Goal: Task Accomplishment & Management: Manage account settings

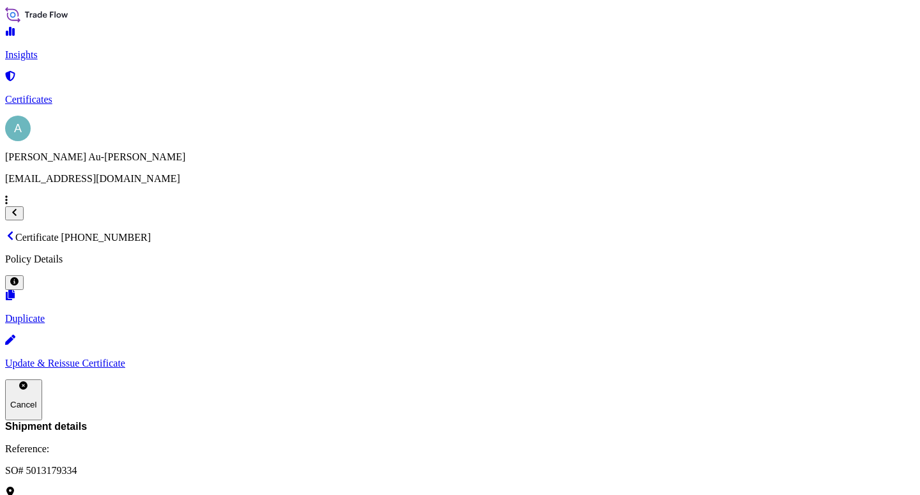
scroll to position [456, 0]
click at [91, 93] on link "Certificates" at bounding box center [460, 88] width 910 height 33
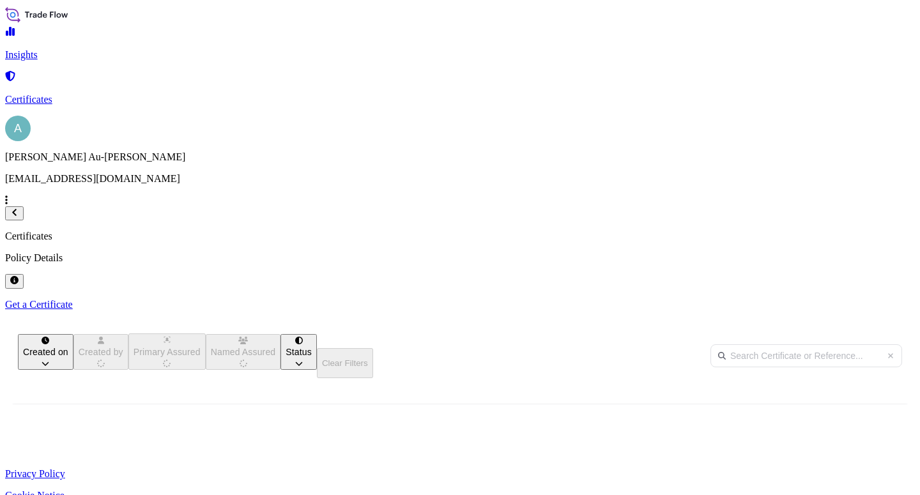
scroll to position [246, 705]
click at [711, 344] on input "text" at bounding box center [807, 355] width 192 height 23
type input "1364-1"
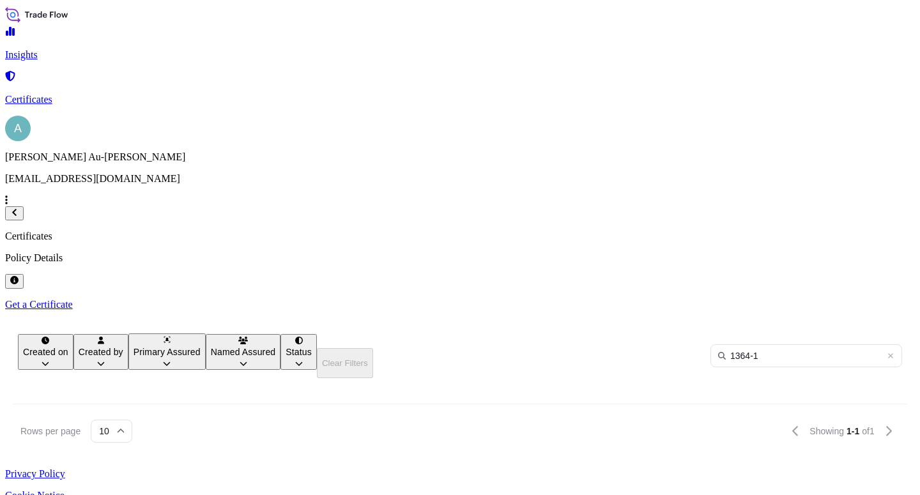
click at [418, 465] on span "SO# 5013122391" at bounding box center [383, 471] width 70 height 13
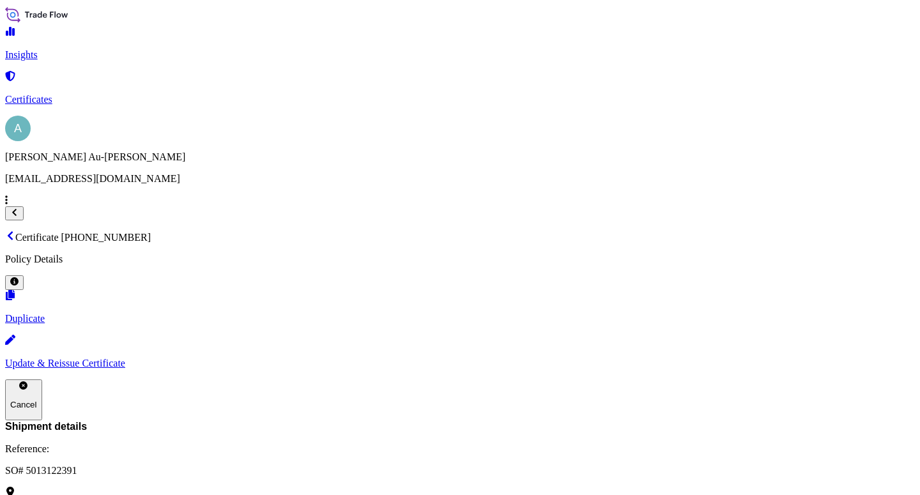
click at [721, 358] on p "Update & Reissue Certificate" at bounding box center [460, 364] width 910 height 12
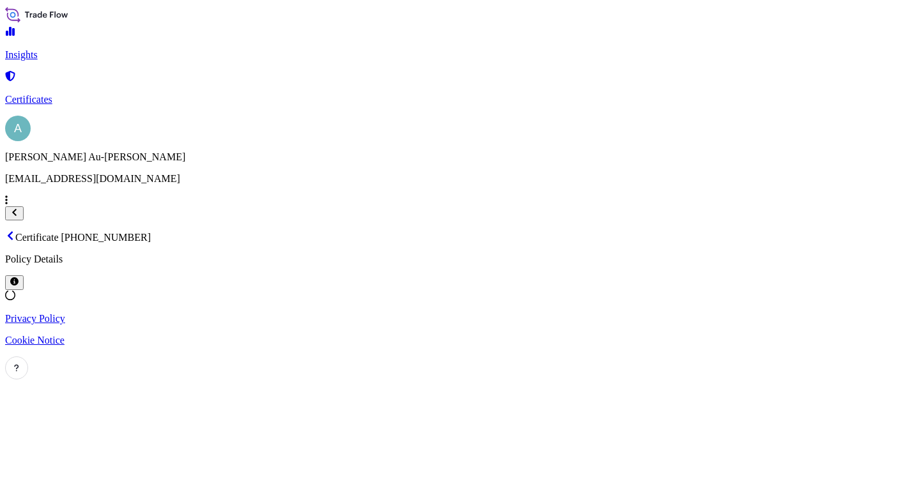
select select "Sea"
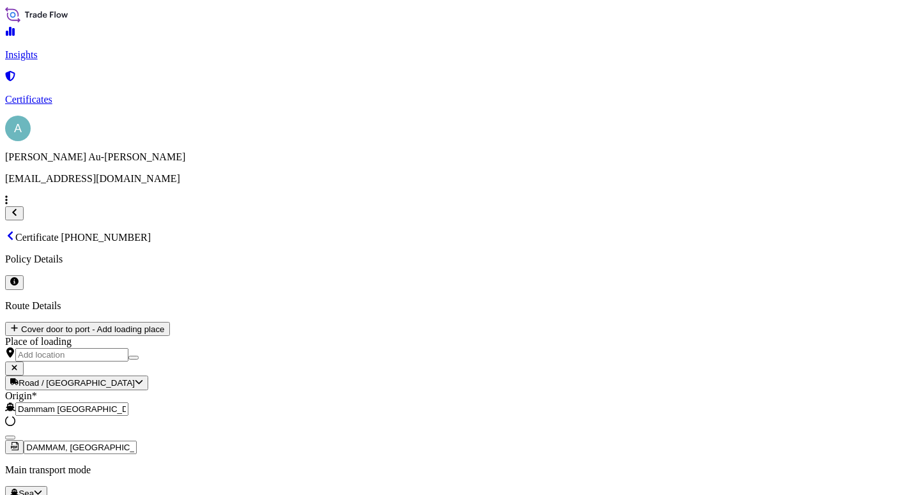
select select "32034"
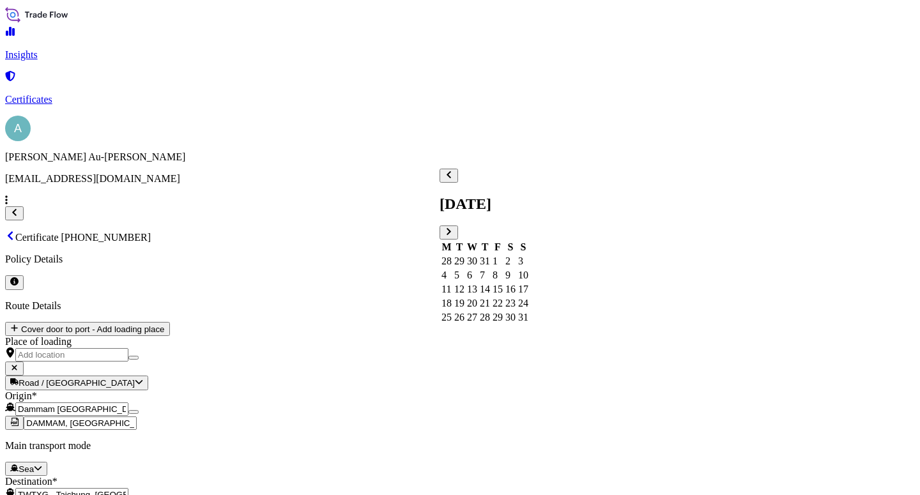
click at [503, 288] on div "15" at bounding box center [498, 290] width 10 height 12
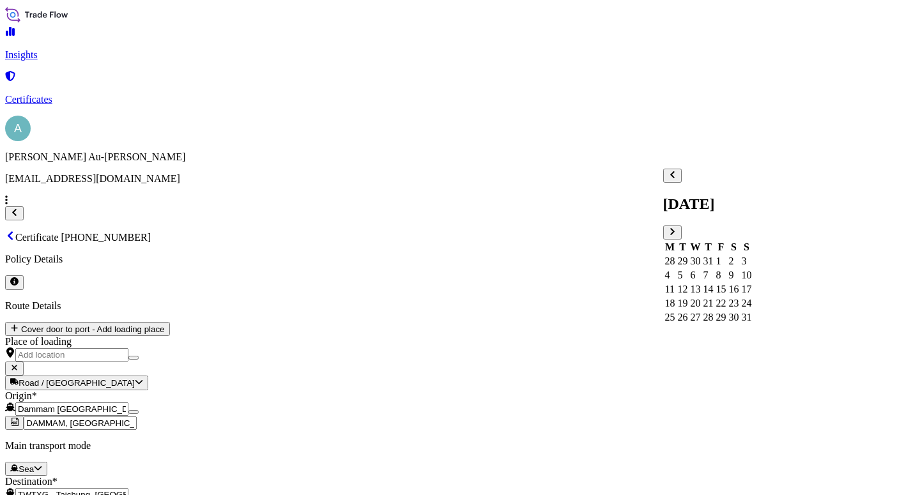
click at [739, 290] on div "16" at bounding box center [734, 290] width 10 height 12
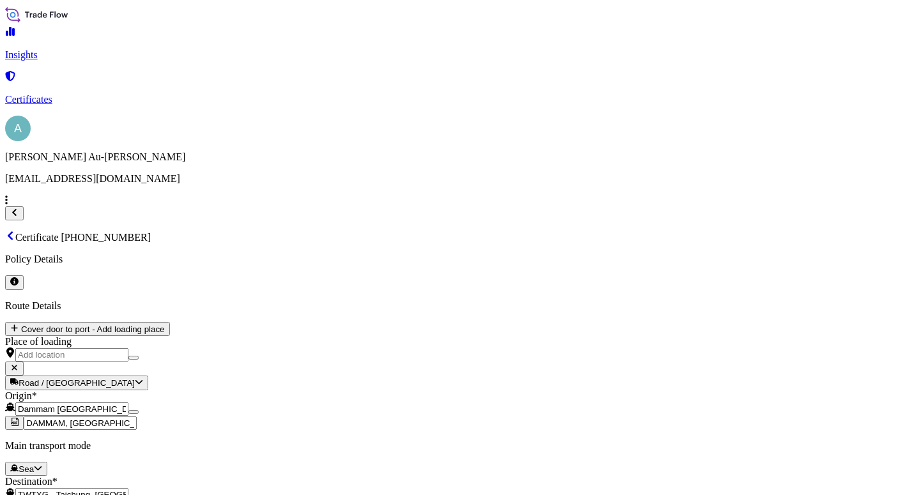
checkbox input "true"
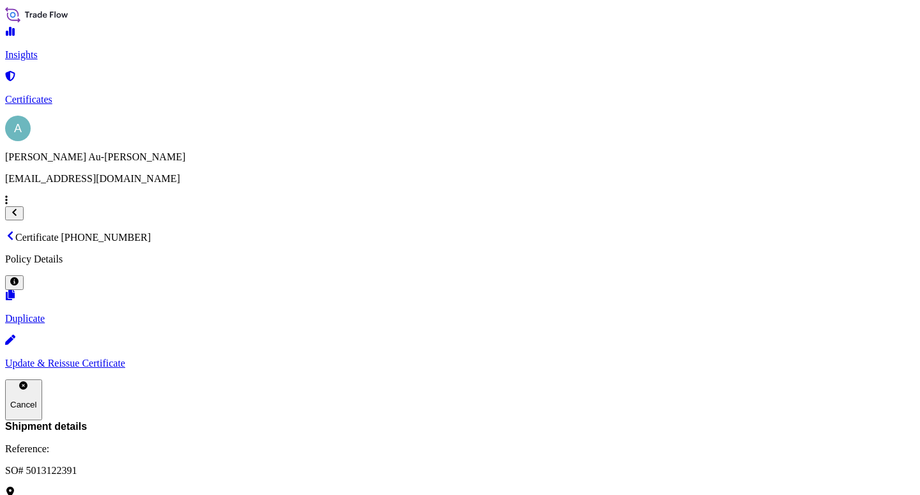
scroll to position [380, 0]
click at [79, 94] on p "Certificates" at bounding box center [460, 100] width 910 height 12
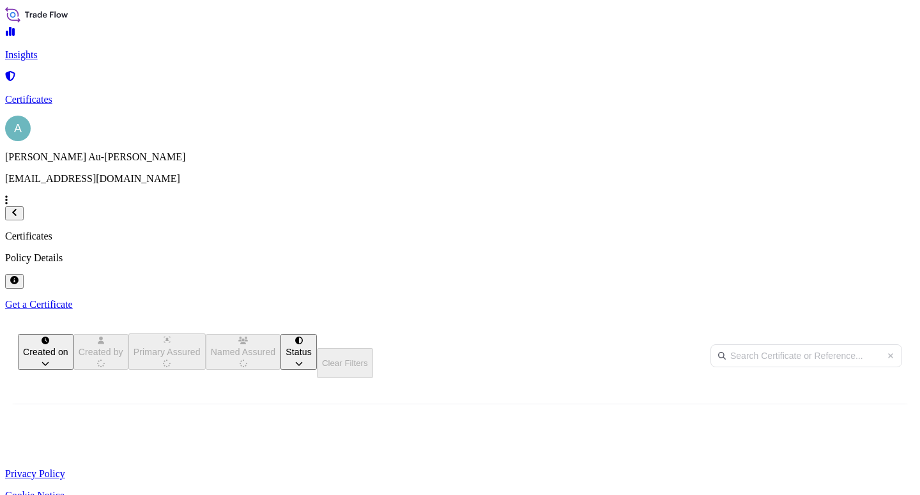
scroll to position [246, 705]
click at [711, 344] on input "text" at bounding box center [807, 355] width 192 height 23
type input "1365-1"
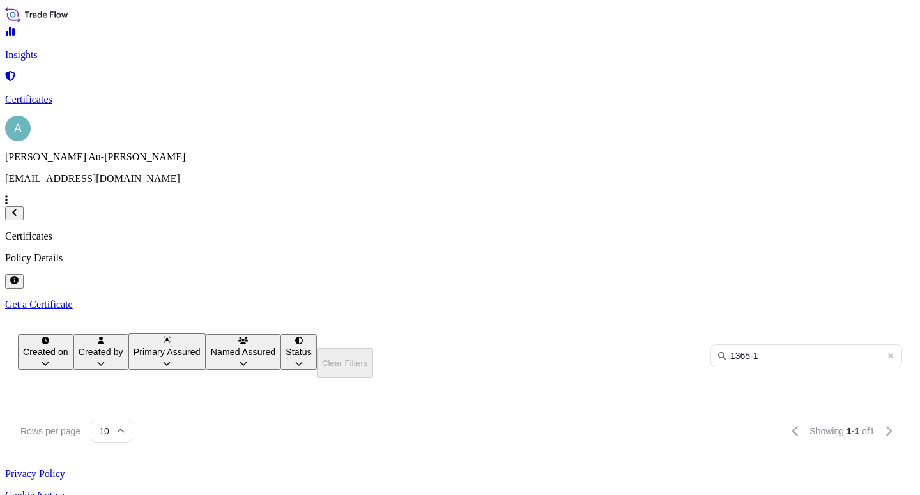
click at [418, 465] on span "SO# 5013166801" at bounding box center [383, 471] width 70 height 13
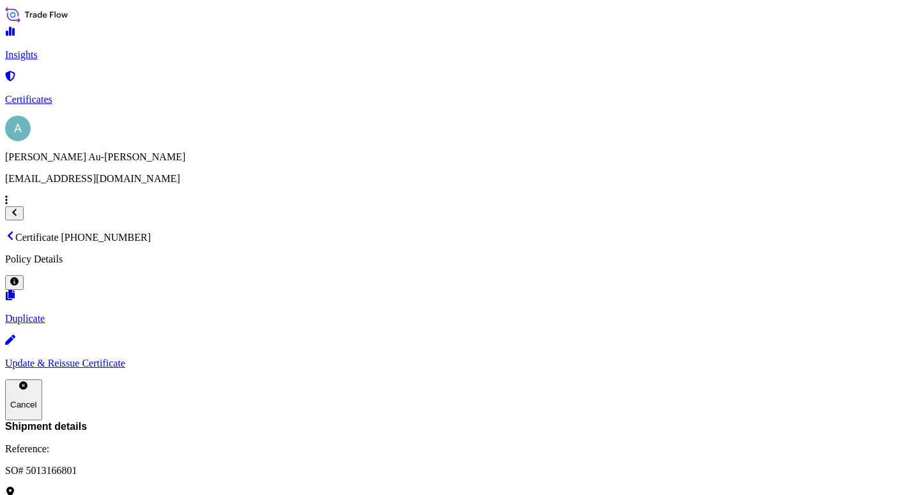
click at [721, 358] on p "Update & Reissue Certificate" at bounding box center [460, 364] width 910 height 12
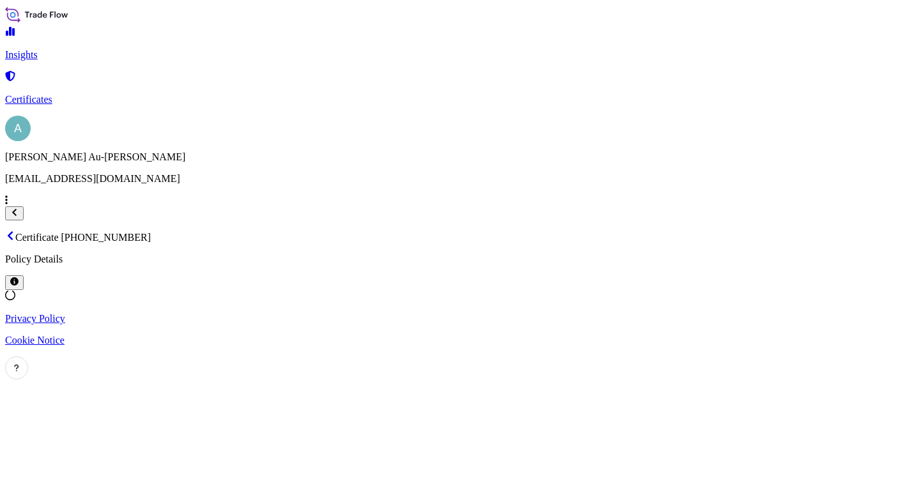
select select "Sea"
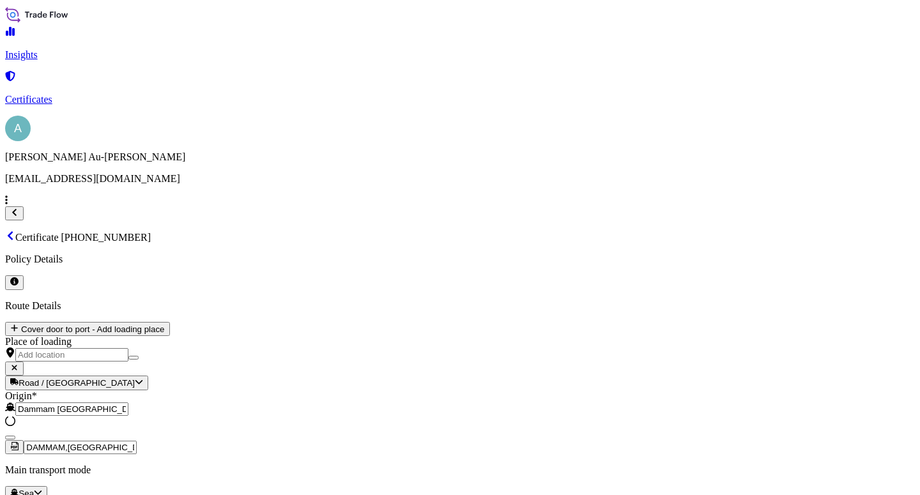
select select "32034"
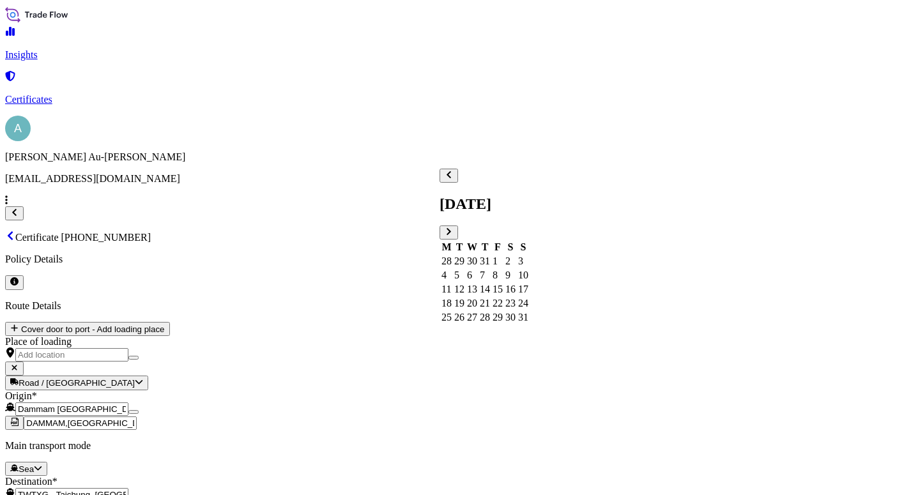
click at [503, 284] on div "15" at bounding box center [498, 290] width 10 height 12
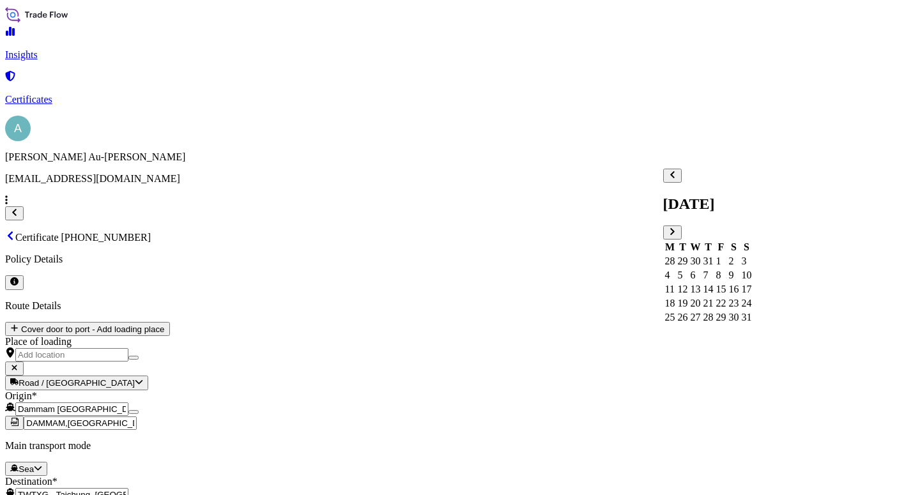
click at [739, 285] on div "16" at bounding box center [734, 290] width 10 height 12
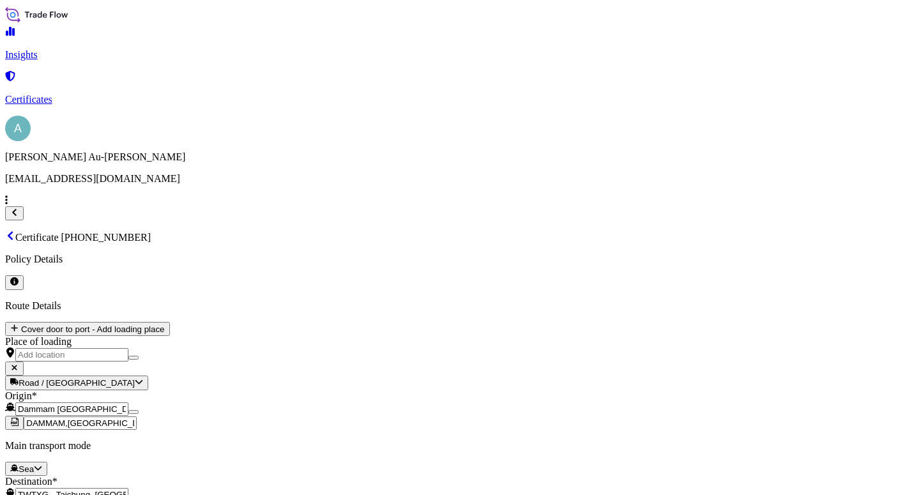
drag, startPoint x: 759, startPoint y: 364, endPoint x: 783, endPoint y: 337, distance: 35.8
type input "[GEOGRAPHIC_DATA],[GEOGRAPHIC_DATA]"
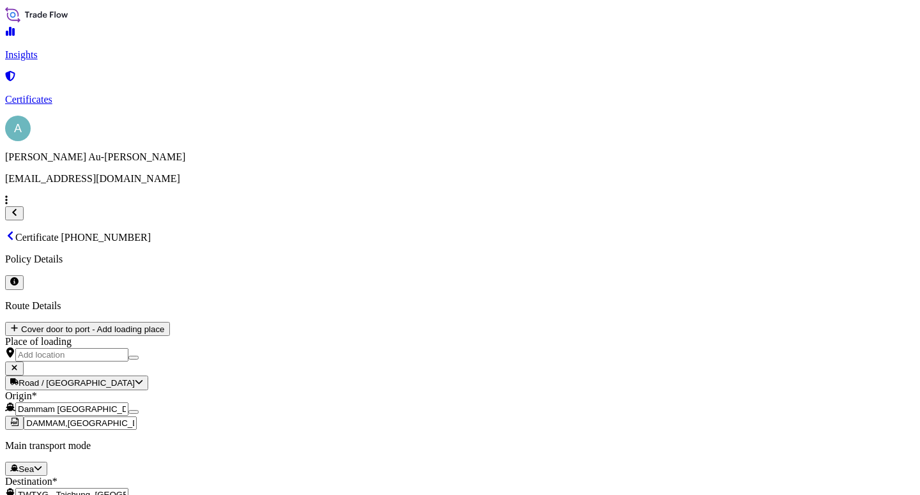
checkbox input "true"
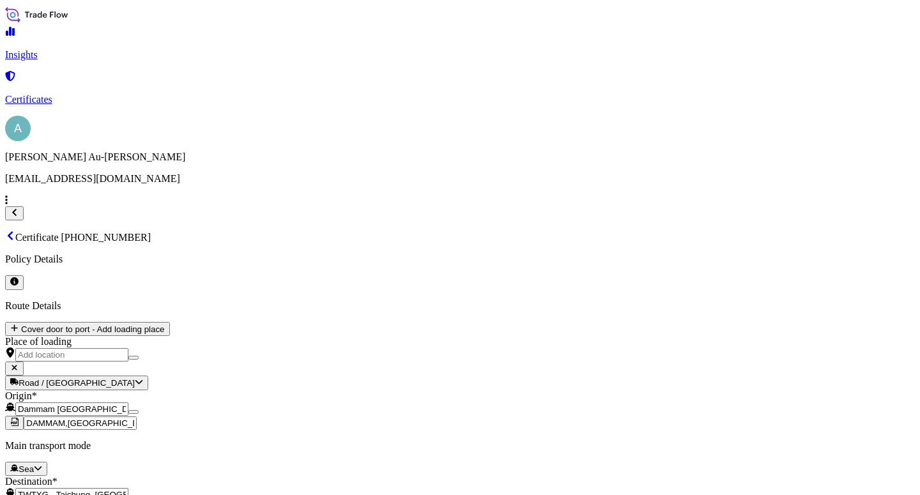
scroll to position [6, 0]
drag, startPoint x: 758, startPoint y: 357, endPoint x: 751, endPoint y: 353, distance: 7.5
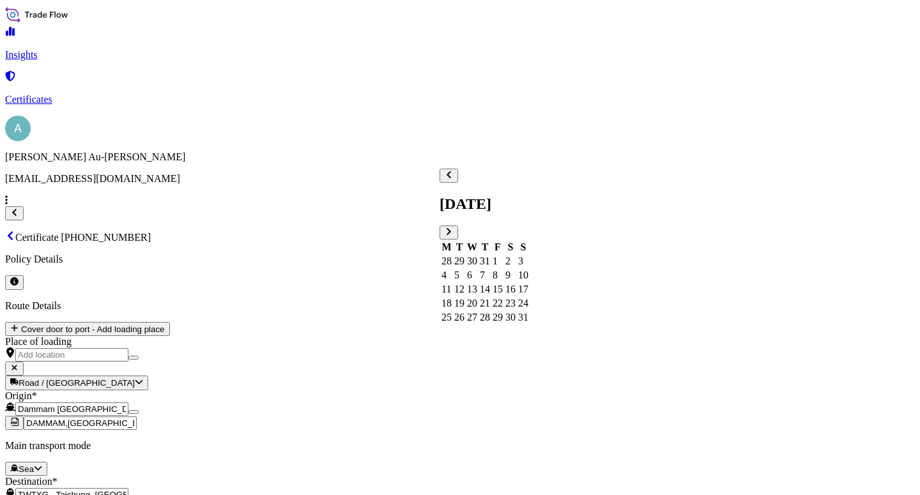
click at [503, 288] on div "15" at bounding box center [498, 290] width 10 height 12
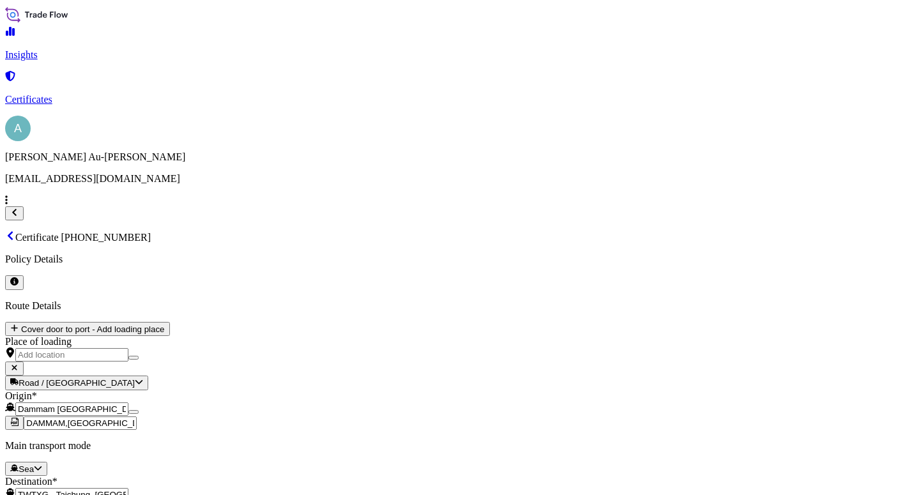
drag, startPoint x: 739, startPoint y: 393, endPoint x: 744, endPoint y: 385, distance: 9.4
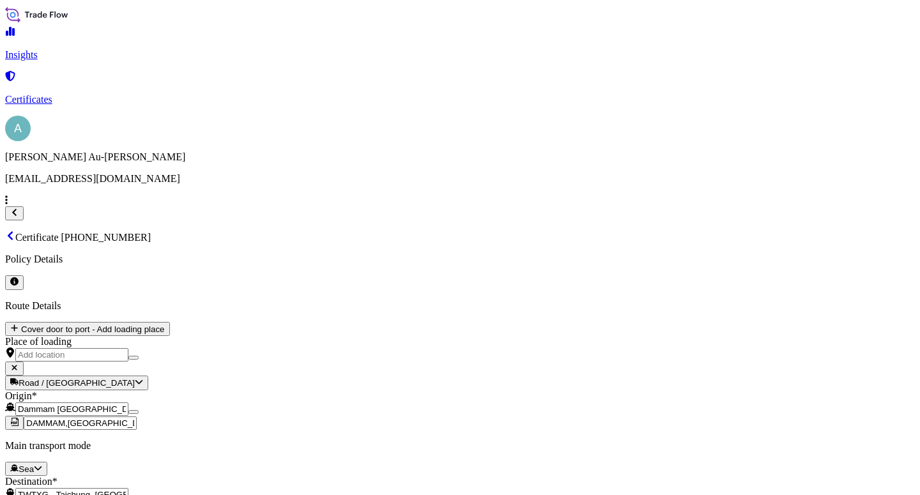
checkbox input "true"
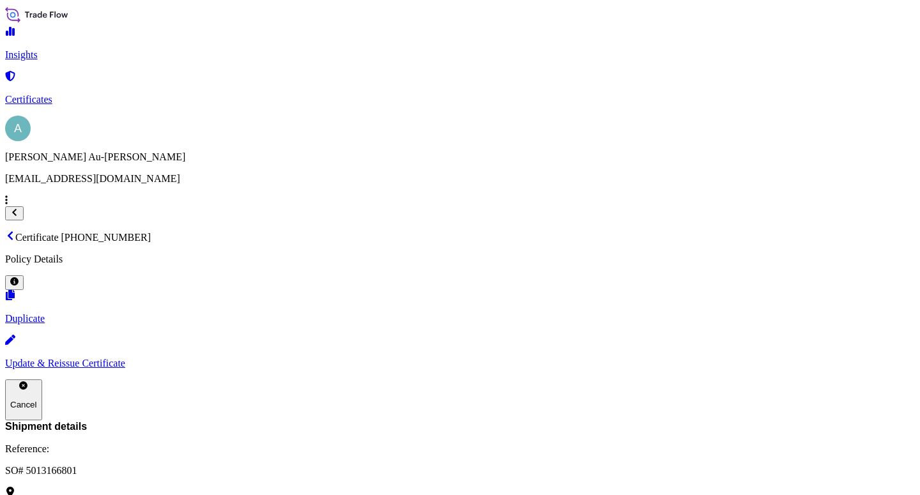
scroll to position [392, 0]
click at [99, 101] on link "Certificates" at bounding box center [460, 88] width 910 height 33
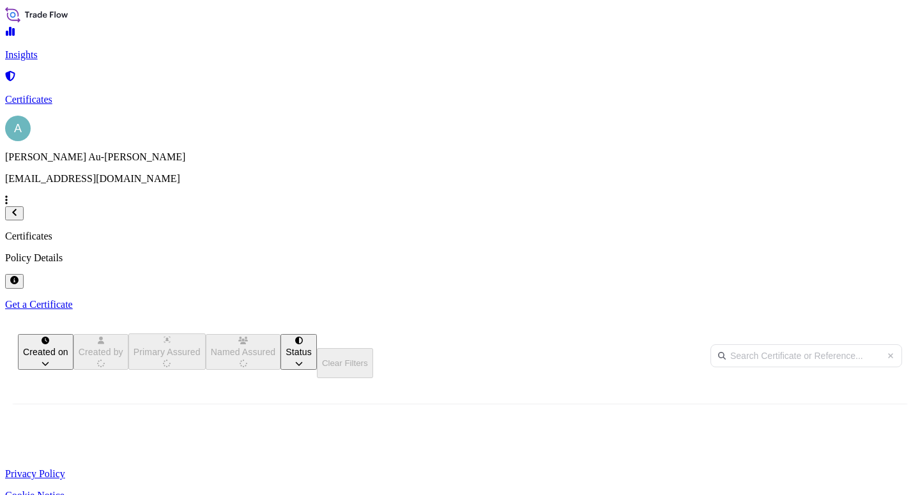
scroll to position [246, 705]
click at [711, 344] on input "text" at bounding box center [807, 355] width 192 height 23
type input "1425-1"
click at [418, 465] on span "SO# 5013176247" at bounding box center [383, 471] width 70 height 13
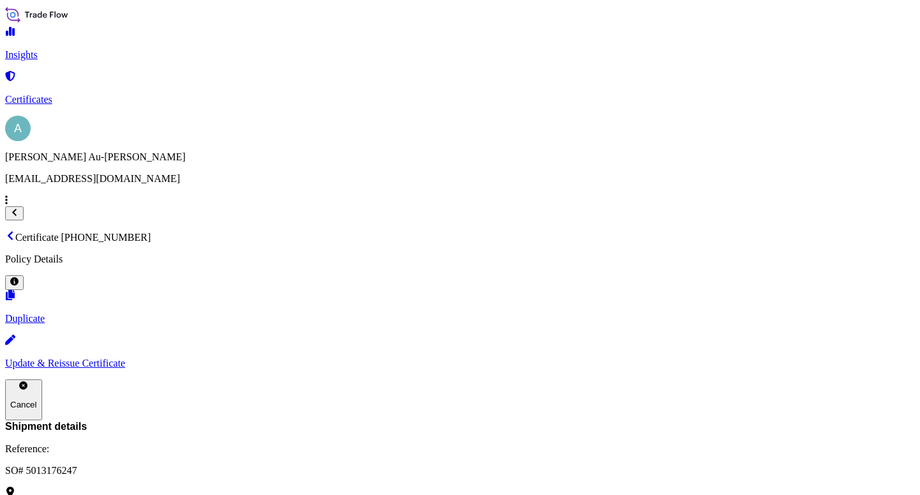
click at [713, 358] on p "Update & Reissue Certificate" at bounding box center [460, 364] width 910 height 12
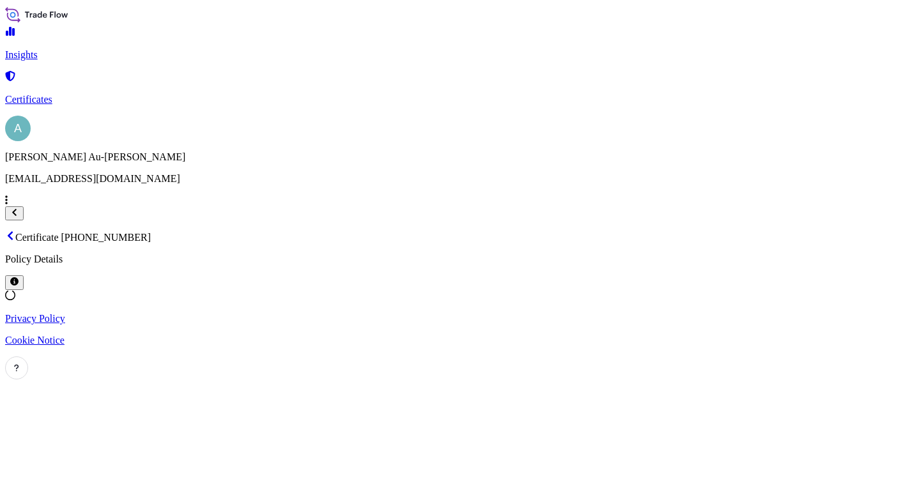
select select "Sea"
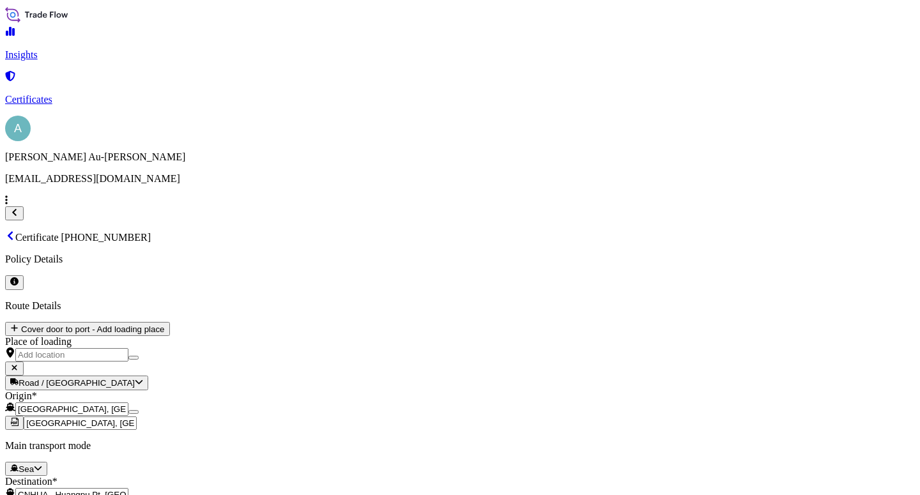
select select "32034"
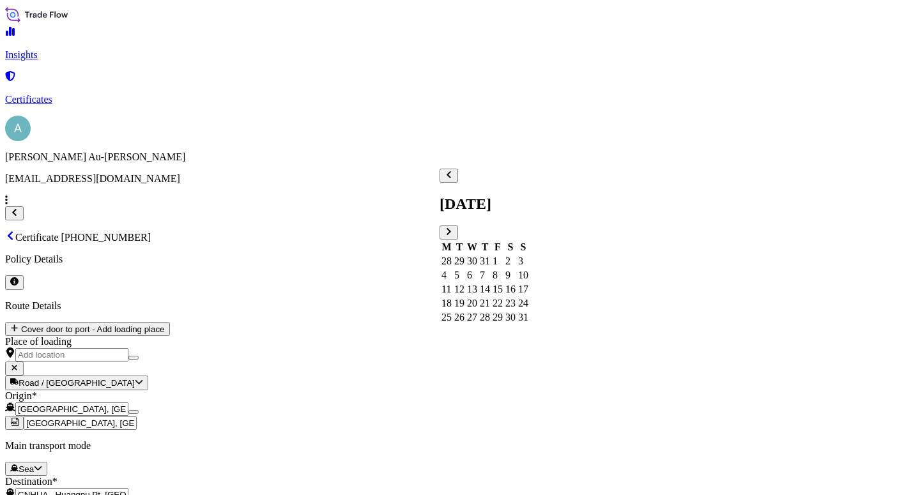
click at [503, 289] on div "15" at bounding box center [498, 290] width 10 height 12
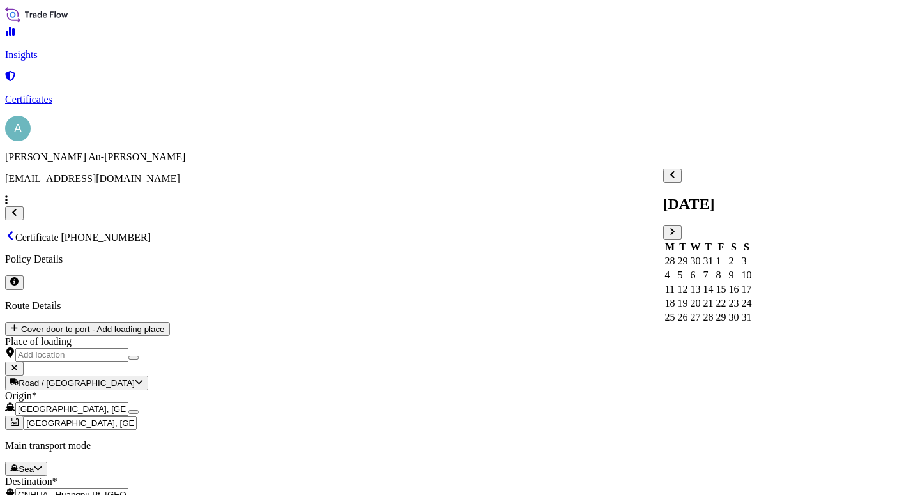
click at [739, 284] on div "16" at bounding box center [734, 290] width 10 height 12
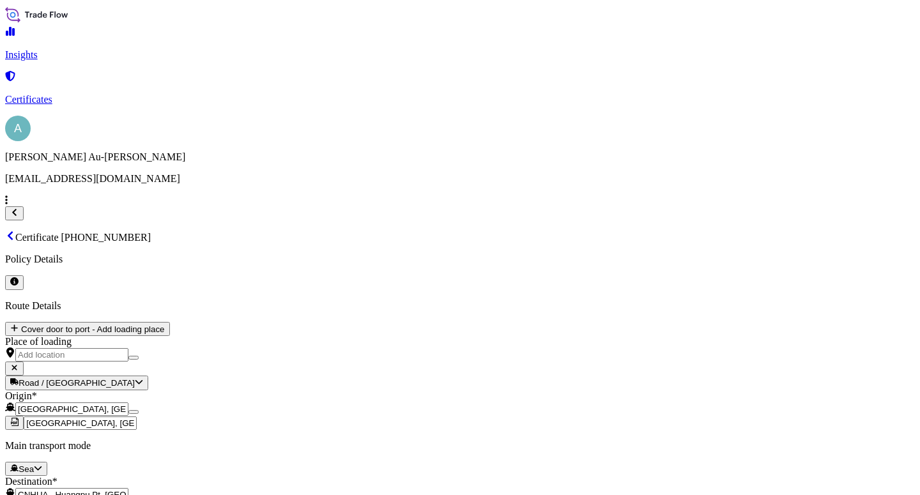
checkbox input "true"
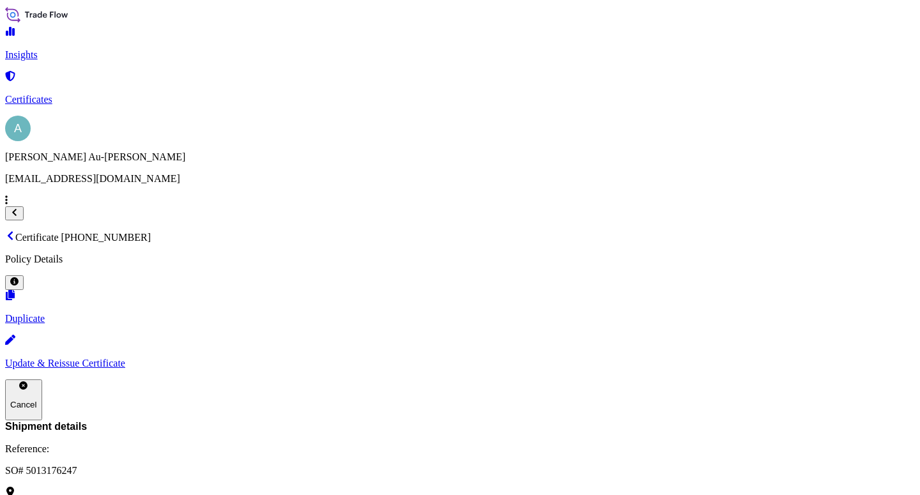
scroll to position [354, 0]
